Goal: Find specific page/section: Find specific page/section

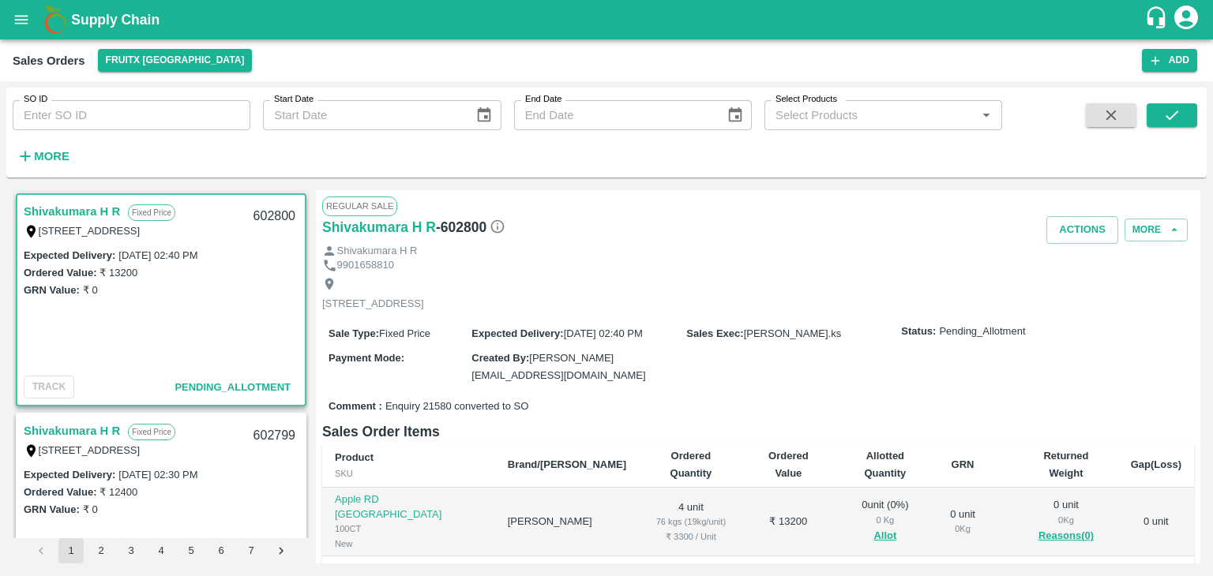
scroll to position [3, 0]
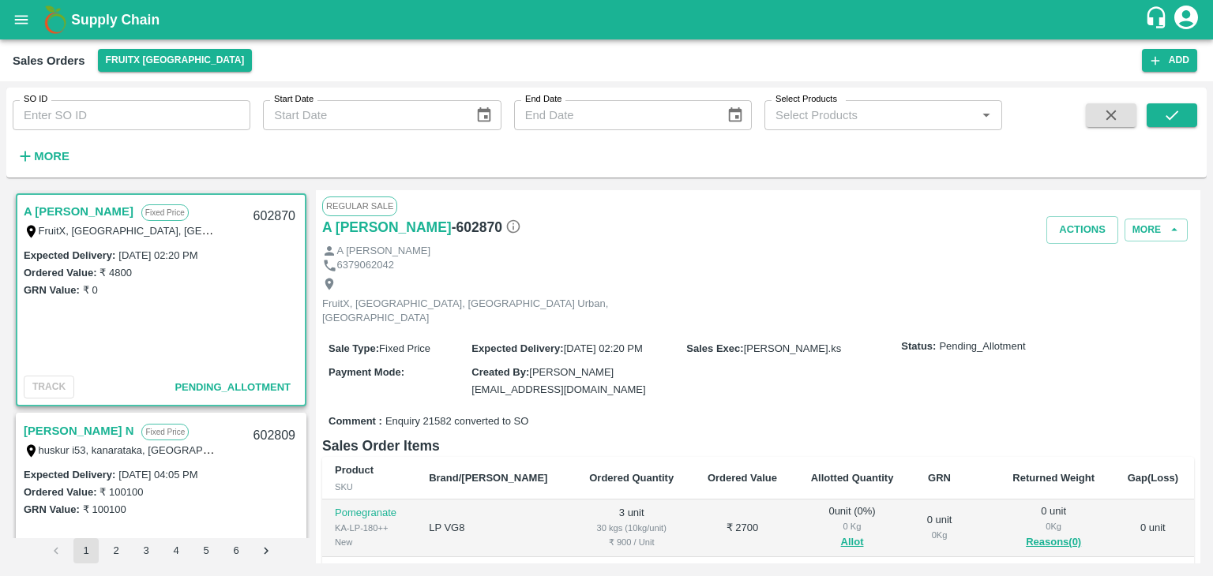
click at [223, 278] on div "Ordered Value: ₹ 4800" at bounding box center [161, 272] width 275 height 17
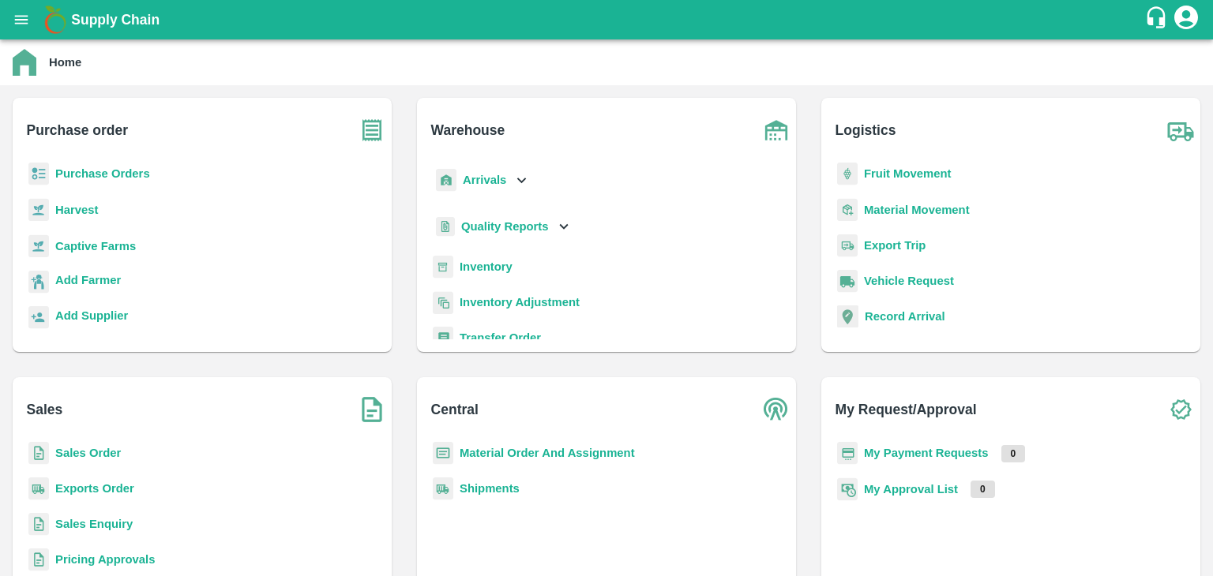
click at [111, 445] on p "Sales Order" at bounding box center [88, 453] width 66 height 17
click at [111, 454] on b "Sales Order" at bounding box center [88, 453] width 66 height 13
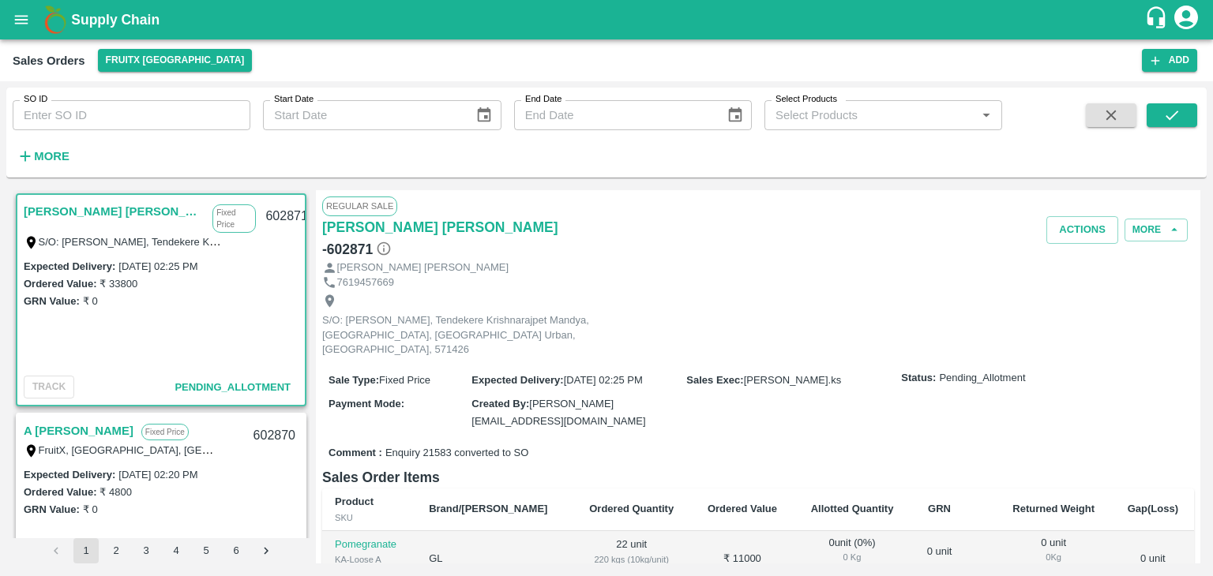
click at [95, 118] on input "SO ID" at bounding box center [132, 115] width 238 height 30
click at [48, 147] on h6 "More" at bounding box center [52, 156] width 36 height 21
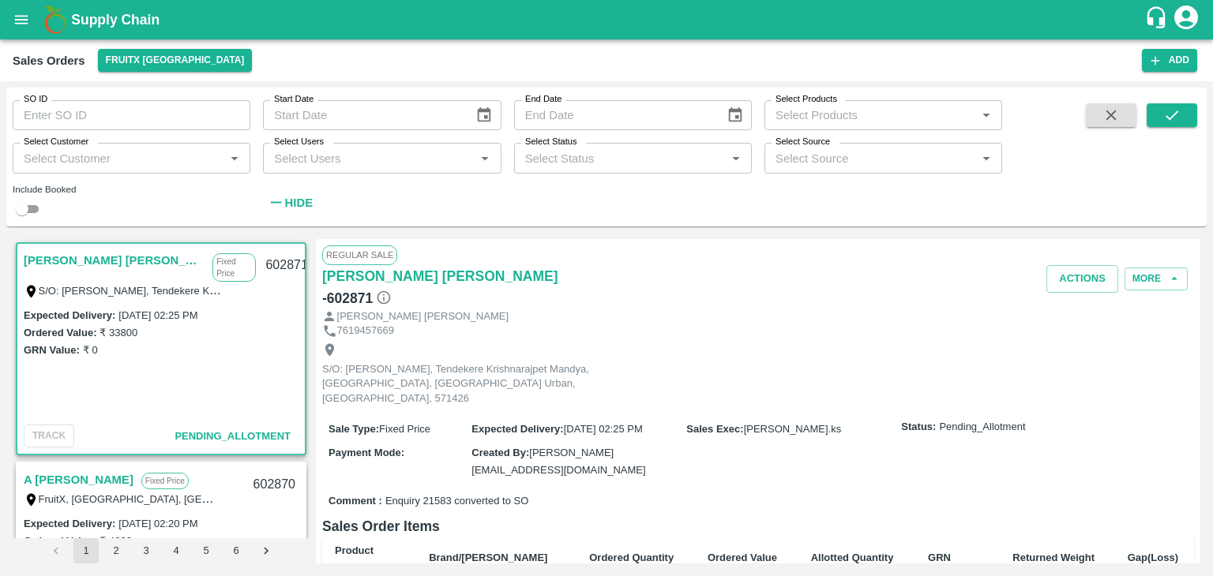
click at [57, 161] on input "Select Customer" at bounding box center [118, 158] width 202 height 21
type input "t"
click at [51, 159] on input "Select Customer" at bounding box center [118, 158] width 202 height 21
type input "tajea"
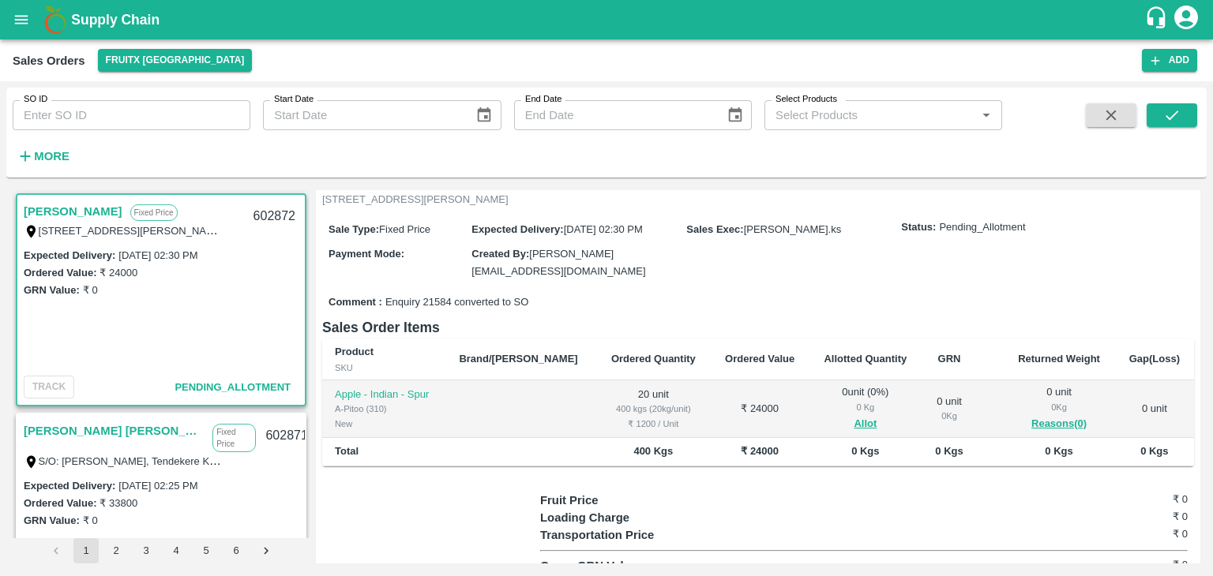
scroll to position [158, 0]
